Goal: Information Seeking & Learning: Learn about a topic

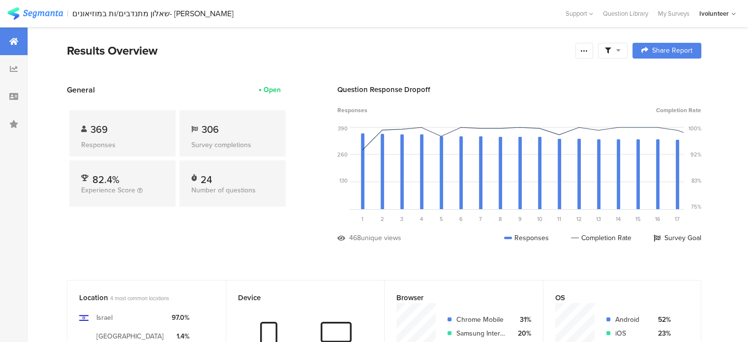
click at [167, 12] on div "שאלון מתנדבים/ות במוזיאונים- [PERSON_NAME]" at bounding box center [152, 13] width 161 height 9
click at [159, 16] on div "שאלון מתנדבים/ות במוזיאונים- [PERSON_NAME]" at bounding box center [152, 13] width 161 height 9
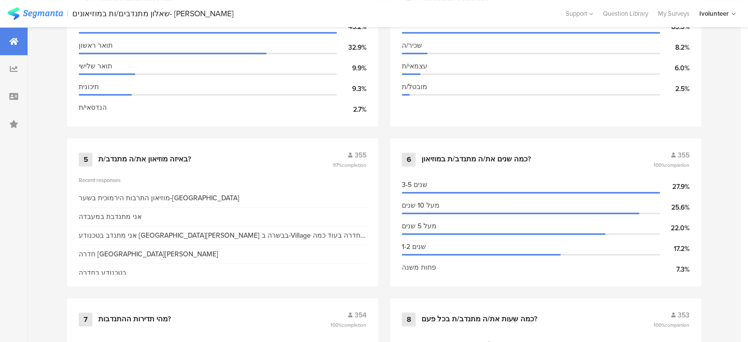
scroll to position [688, 0]
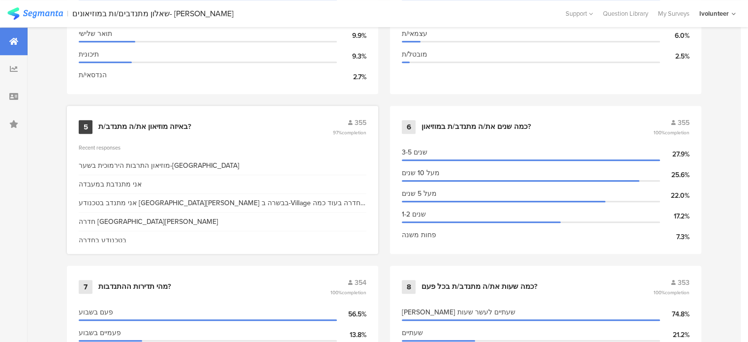
click at [171, 201] on div "‏אני מתנדב בטכנודע [GEOGRAPHIC_DATA][PERSON_NAME] בבשרה ב-Village חדרה בעוד כמה…" at bounding box center [223, 203] width 288 height 10
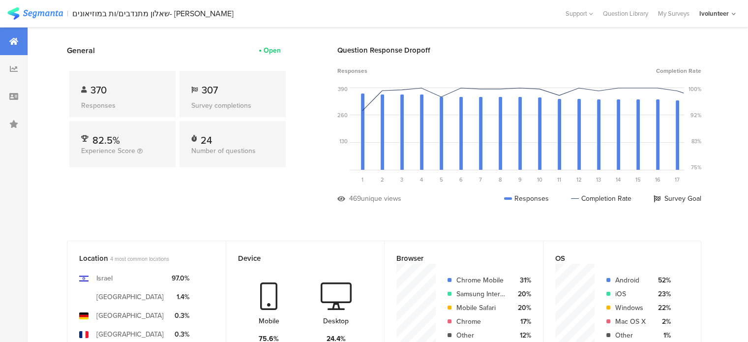
scroll to position [0, 0]
